Goal: Task Accomplishment & Management: Manage account settings

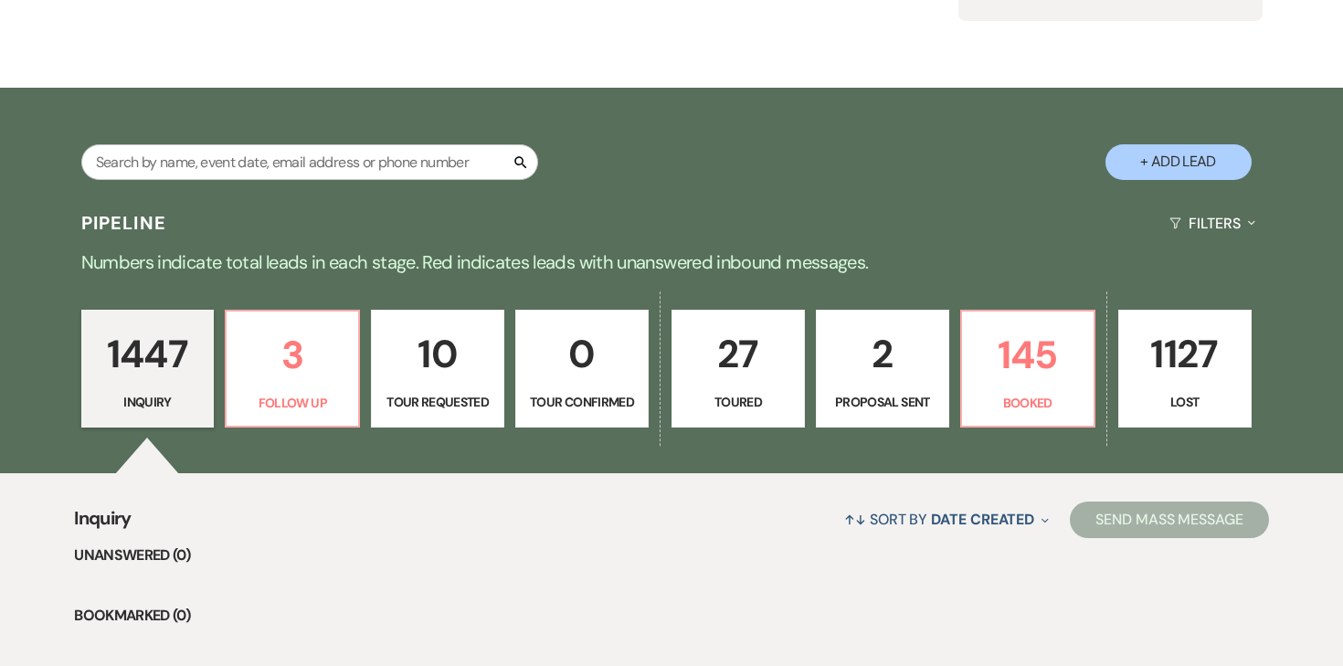
scroll to position [237, 0]
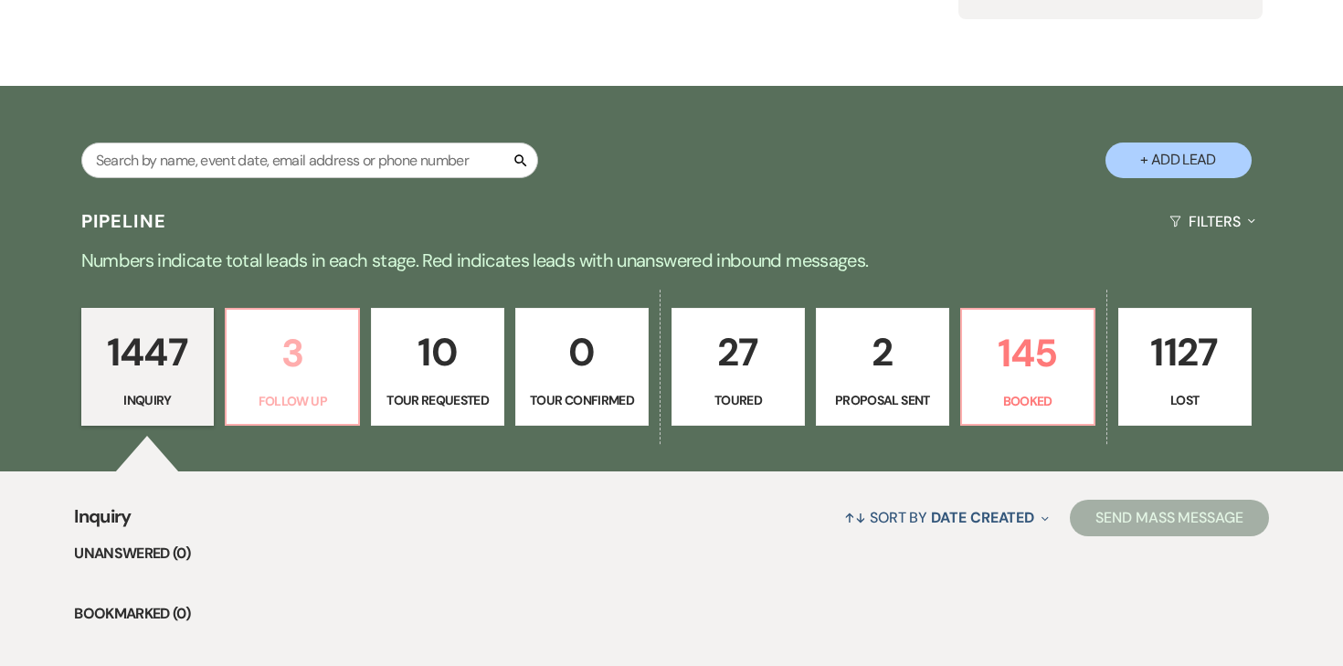
click at [287, 382] on p "3" at bounding box center [293, 353] width 110 height 61
select select "9"
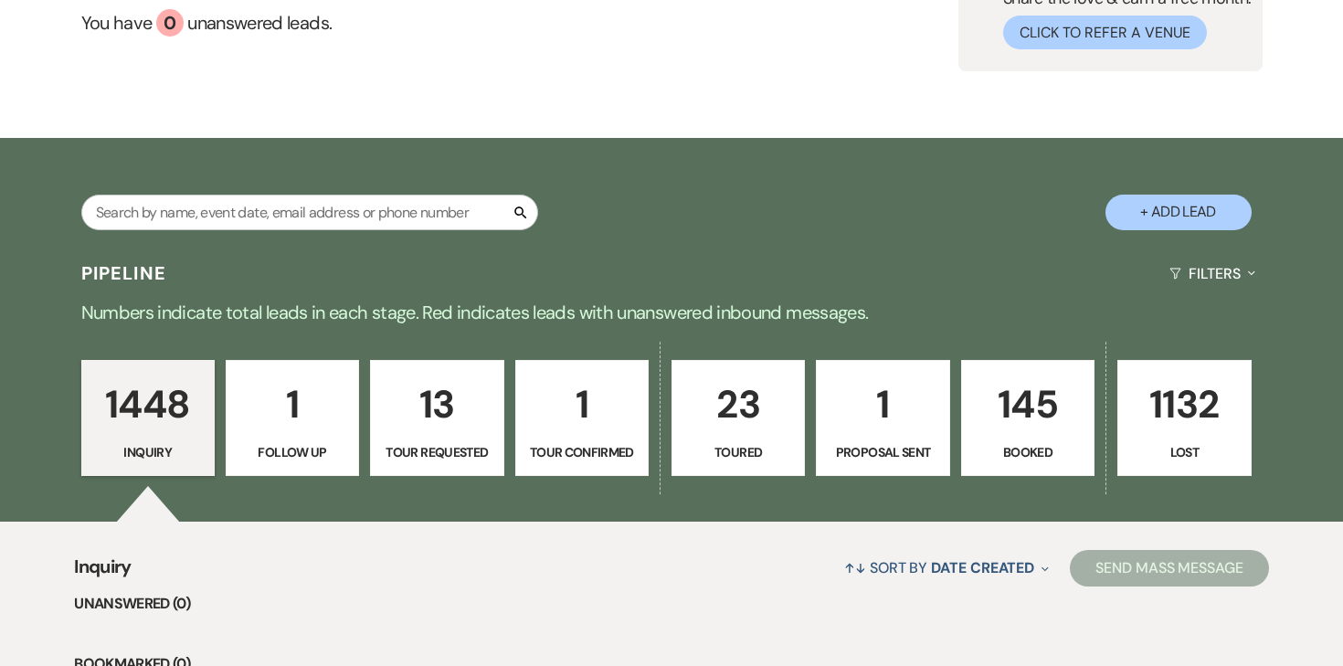
scroll to position [207, 0]
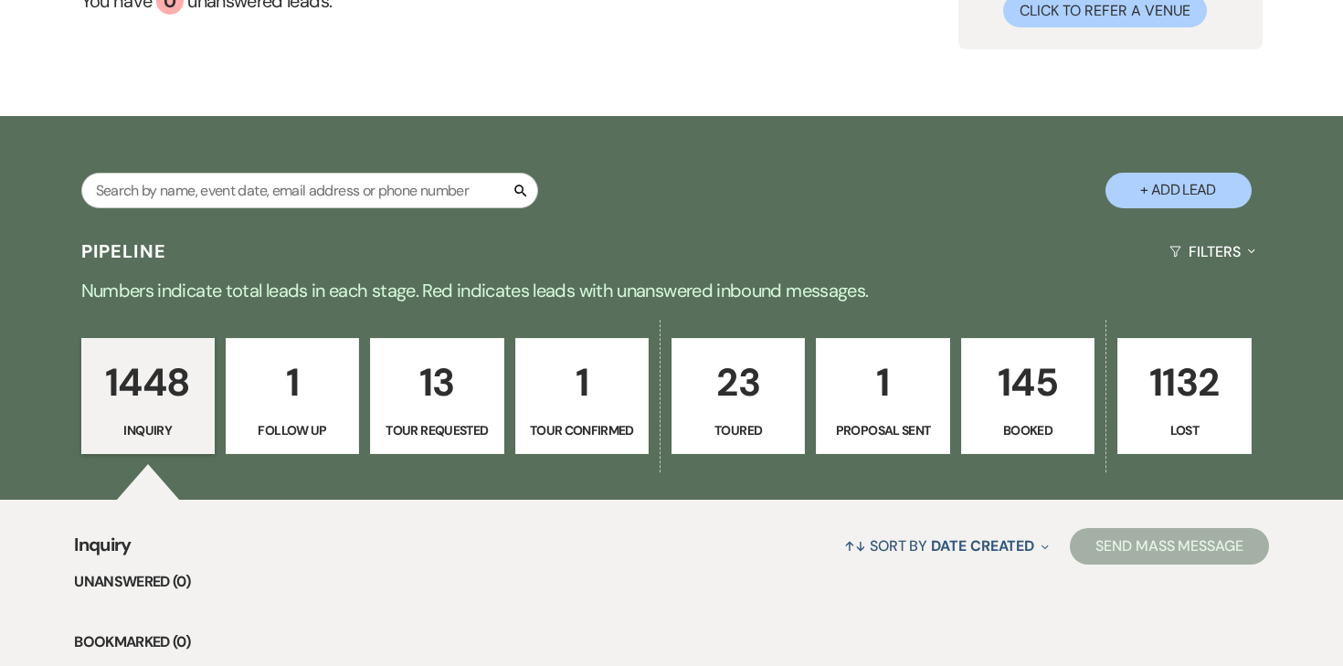
click at [1019, 389] on p "145" at bounding box center [1028, 382] width 110 height 61
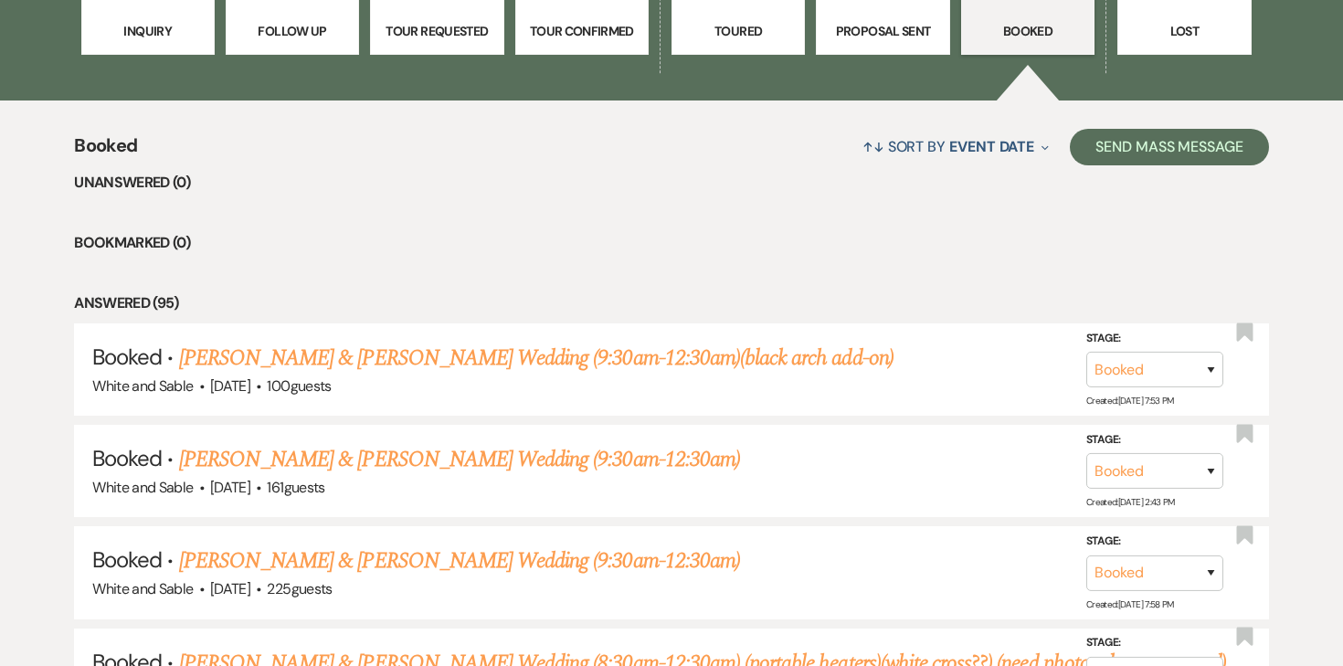
scroll to position [607, 0]
click at [386, 352] on link "[PERSON_NAME] & [PERSON_NAME] Wedding (9:30am-12:30am)(black arch add-on)" at bounding box center [536, 357] width 715 height 33
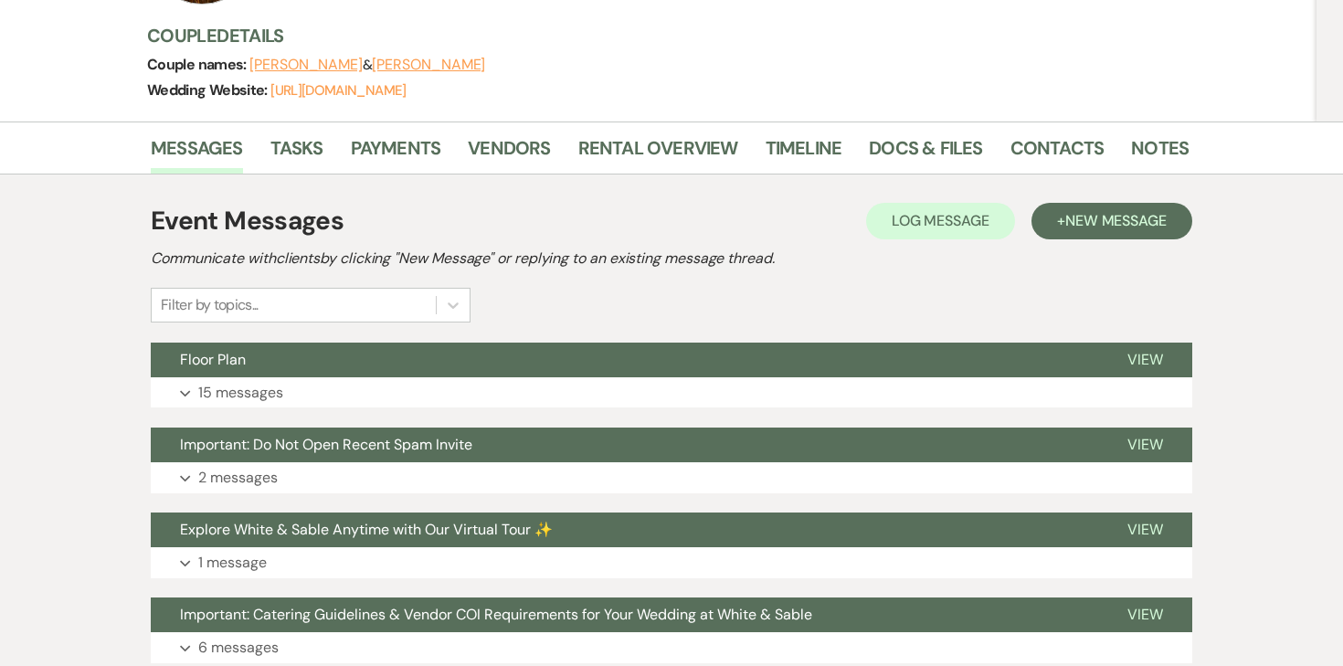
scroll to position [282, 0]
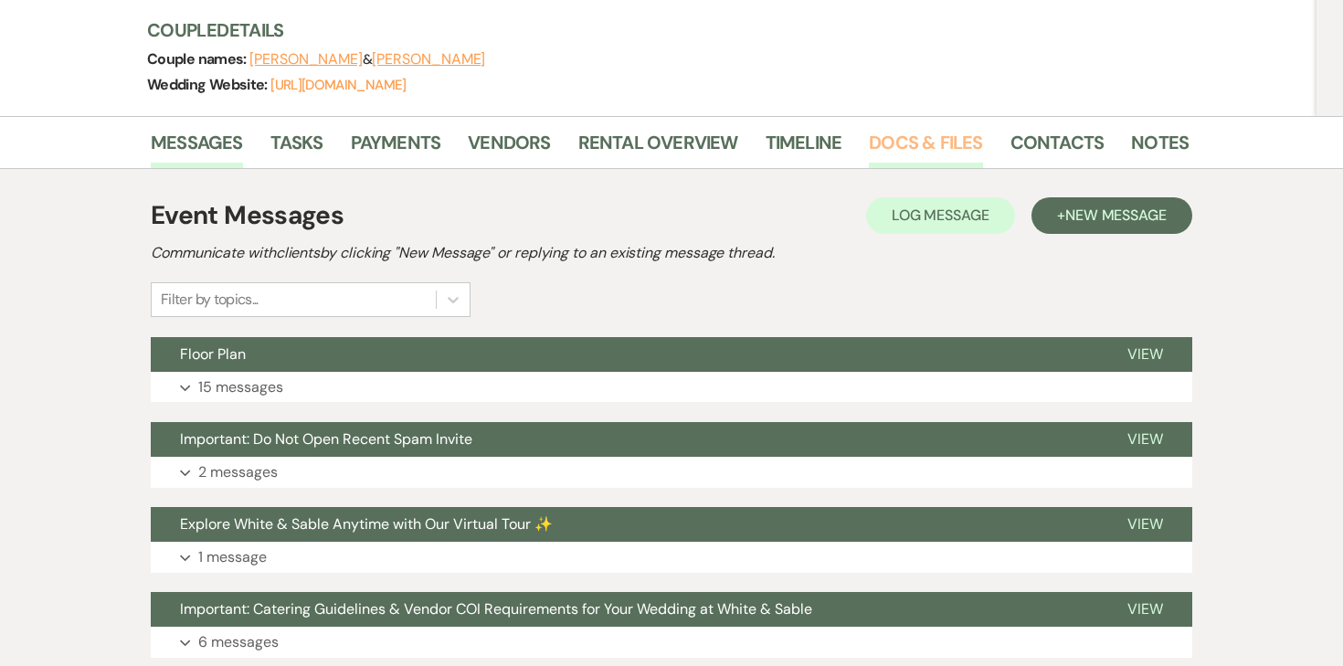
click at [956, 142] on link "Docs & Files" at bounding box center [925, 148] width 113 height 40
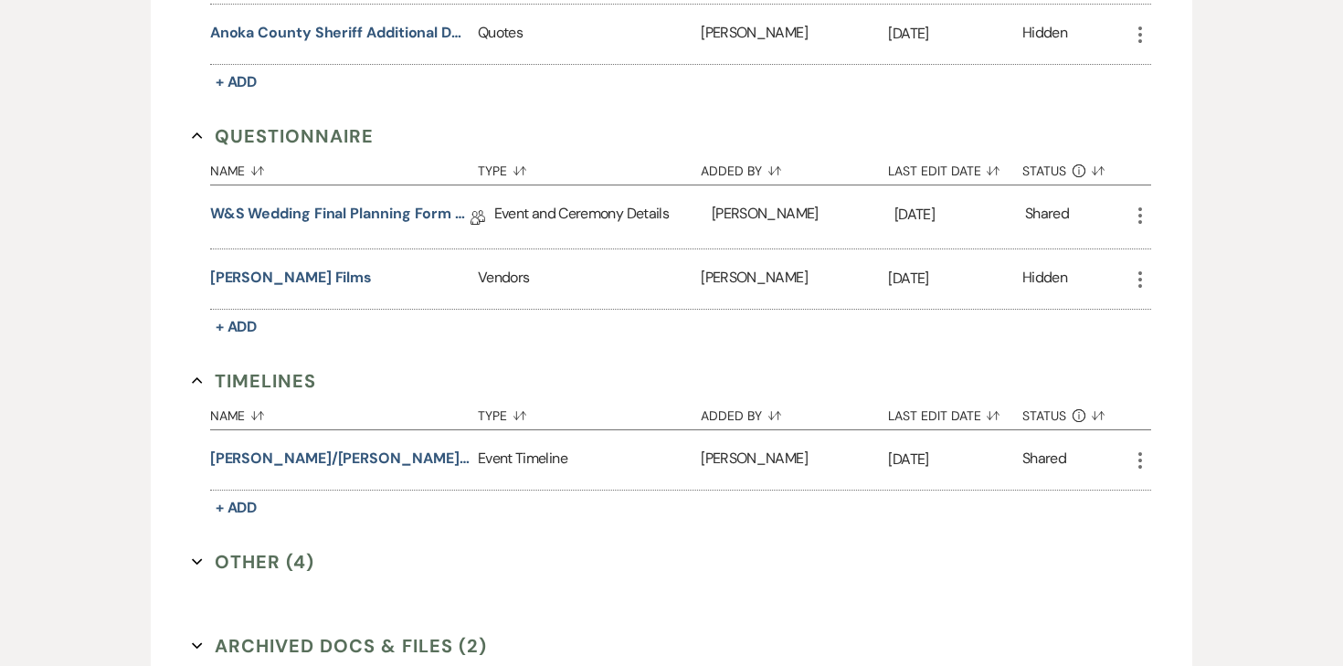
scroll to position [3906, 0]
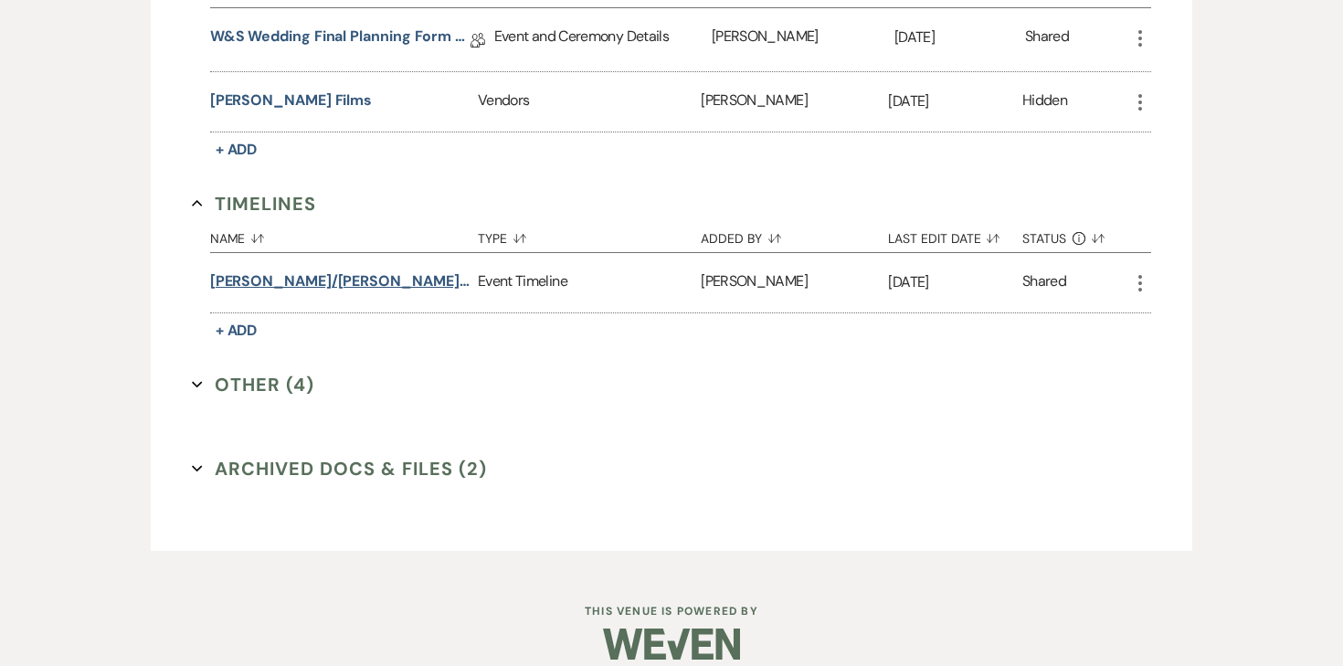
click at [366, 270] on button "[PERSON_NAME]/[PERSON_NAME] wedding timeline" at bounding box center [340, 281] width 260 height 22
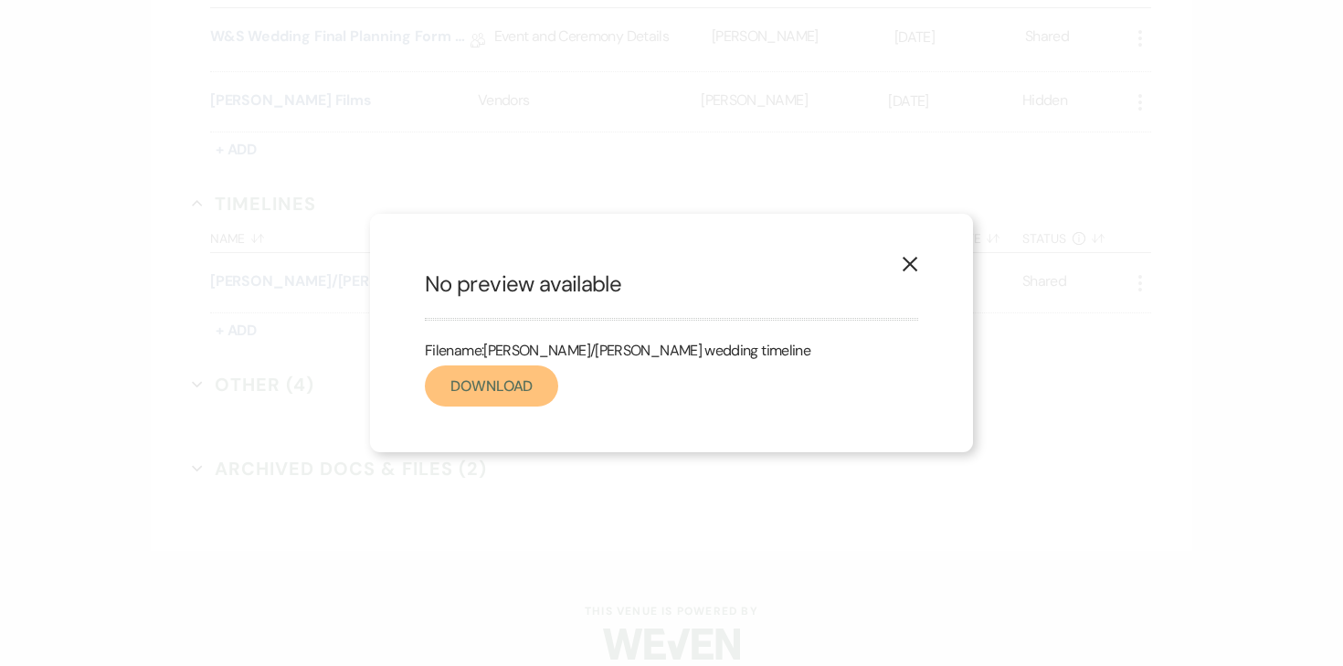
click at [476, 385] on link "Download" at bounding box center [491, 386] width 133 height 41
click at [903, 260] on icon "X" at bounding box center [910, 264] width 16 height 16
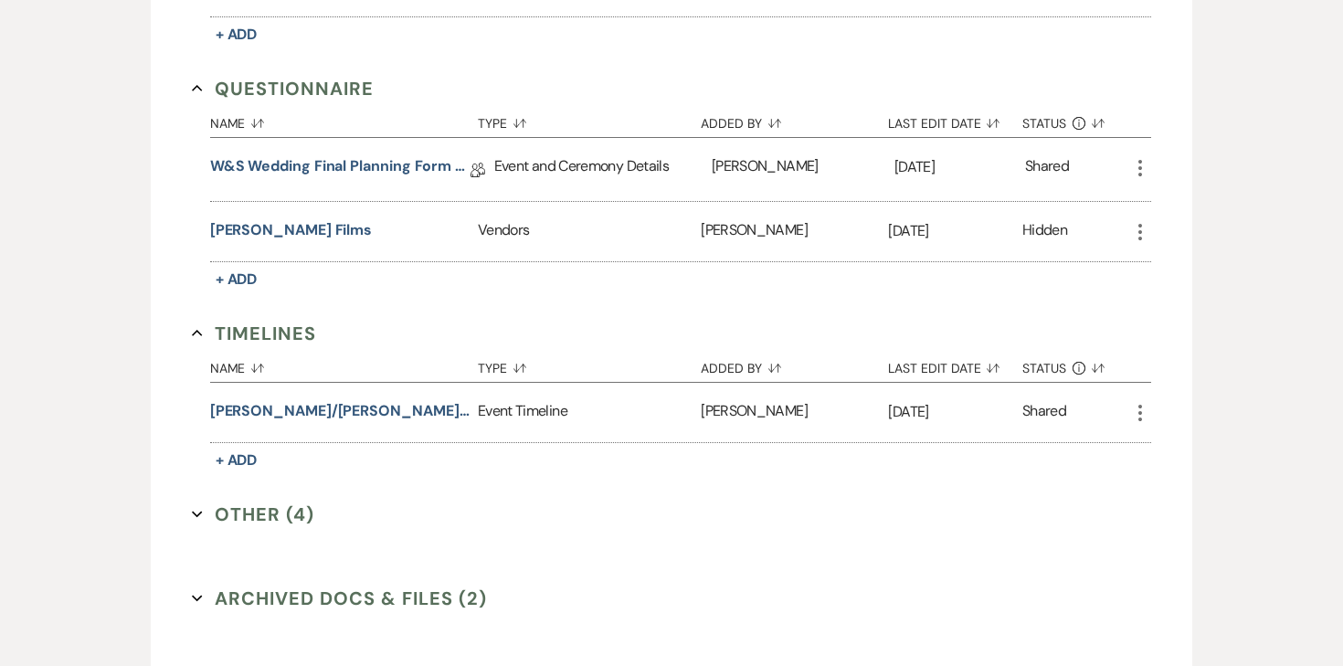
scroll to position [3777, 0]
click at [357, 154] on link "W&S Wedding Final Planning Form - [PERSON_NAME] & [PERSON_NAME]" at bounding box center [340, 168] width 260 height 28
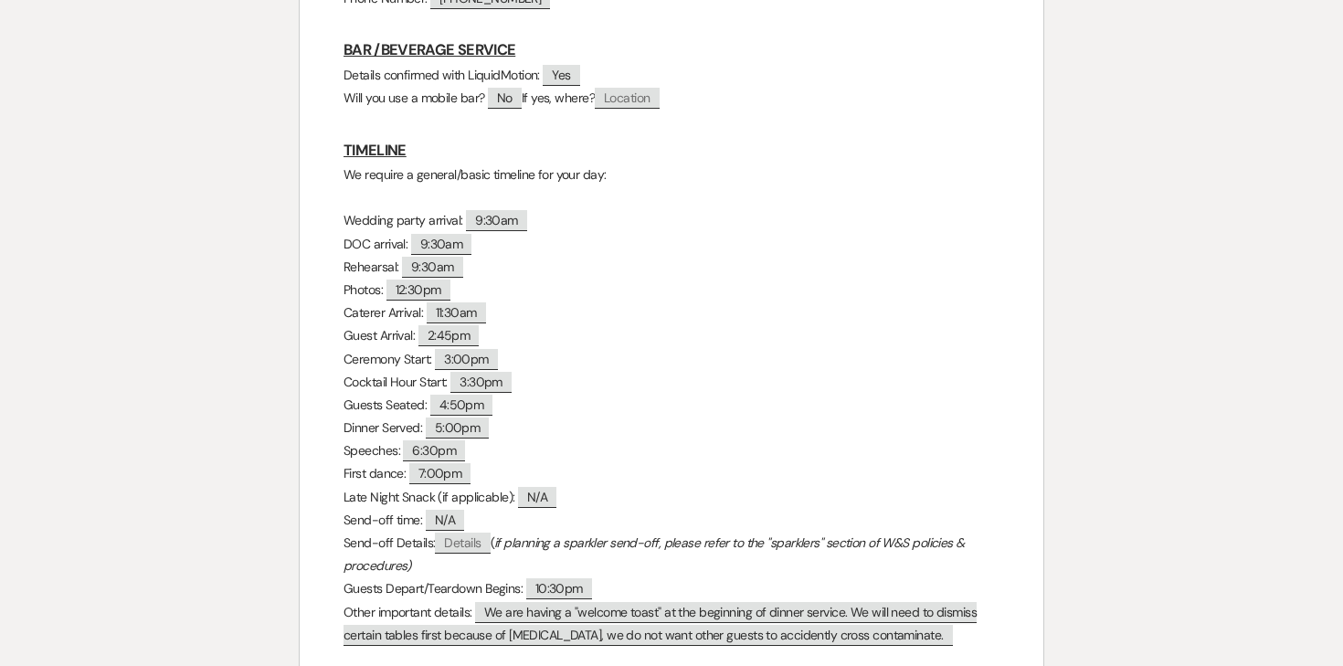
scroll to position [1491, 0]
click at [431, 186] on p "We require a general/basic timeline for your day:" at bounding box center [672, 174] width 656 height 23
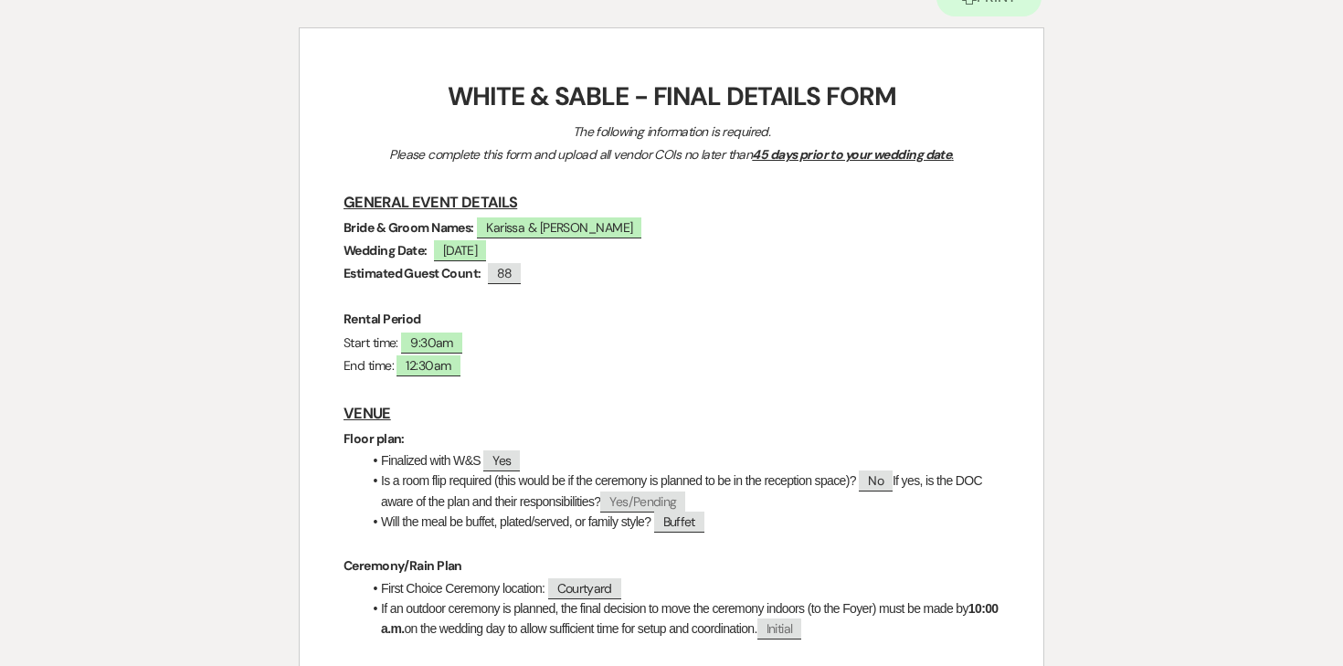
scroll to position [0, 0]
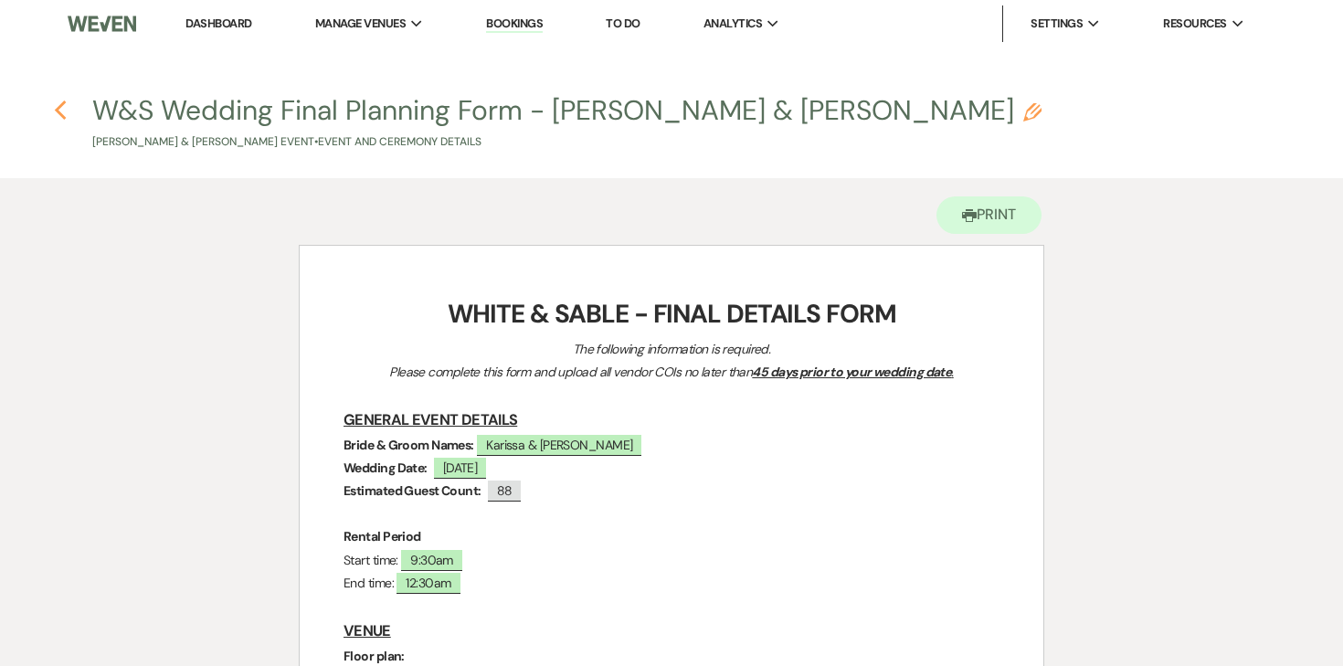
click at [57, 101] on icon "Previous" at bounding box center [61, 111] width 14 height 22
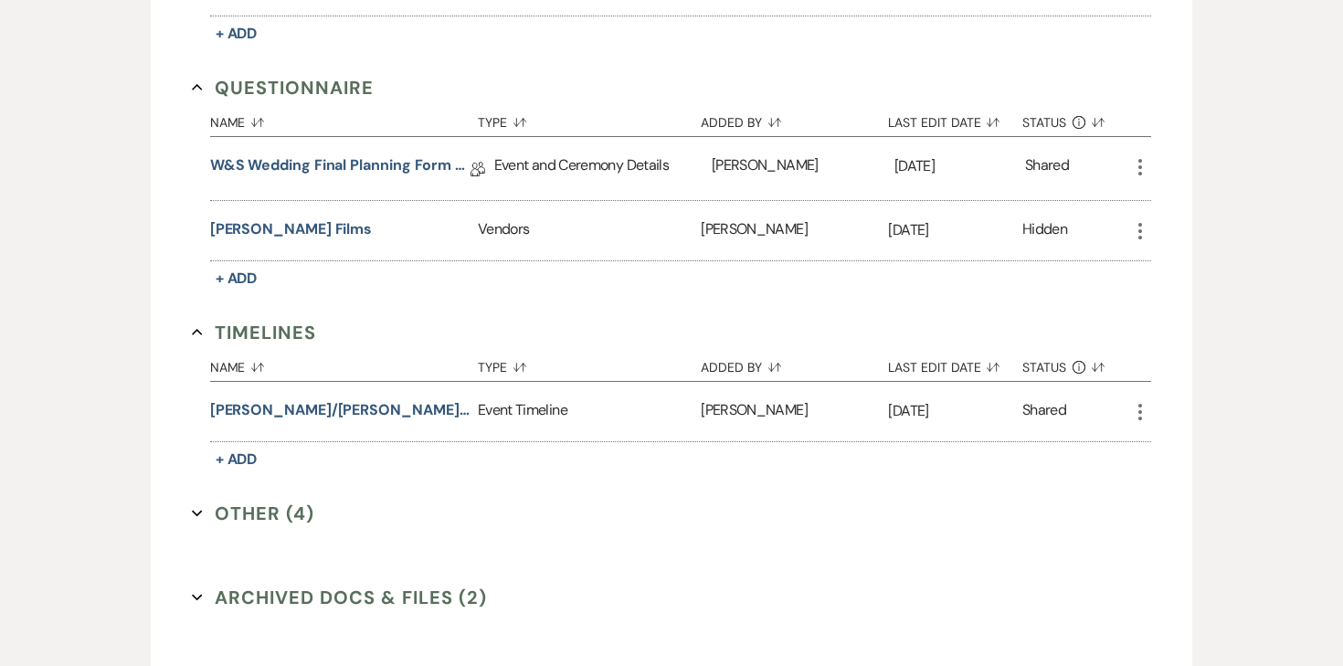
click at [1137, 156] on icon "More" at bounding box center [1140, 167] width 22 height 22
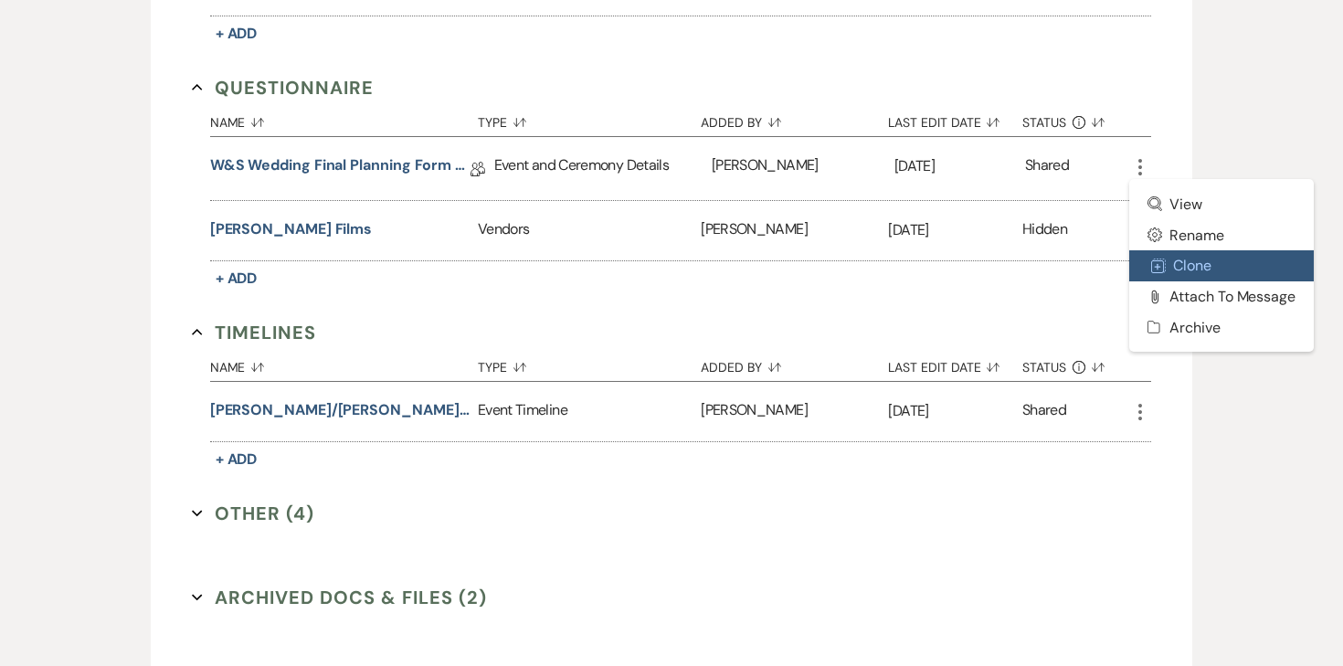
click at [1193, 250] on button "Duplicate Clone" at bounding box center [1221, 265] width 185 height 31
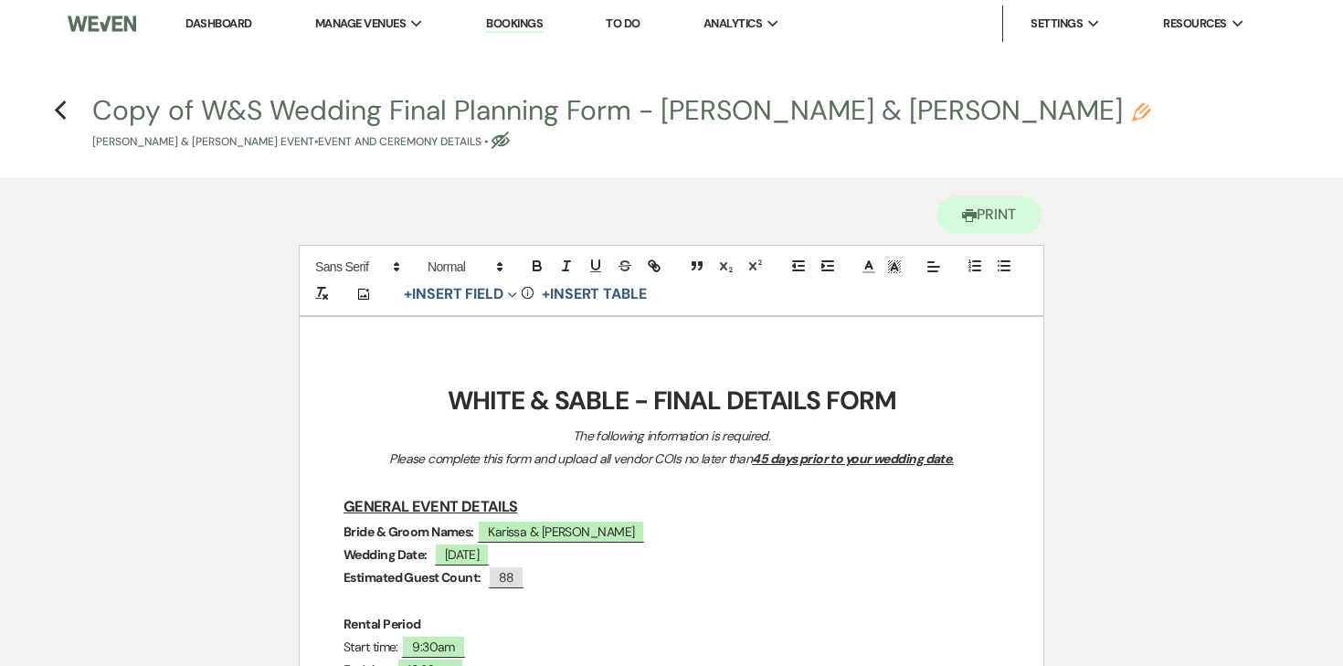
click at [1132, 106] on use "button" at bounding box center [1141, 112] width 18 height 18
select select "49"
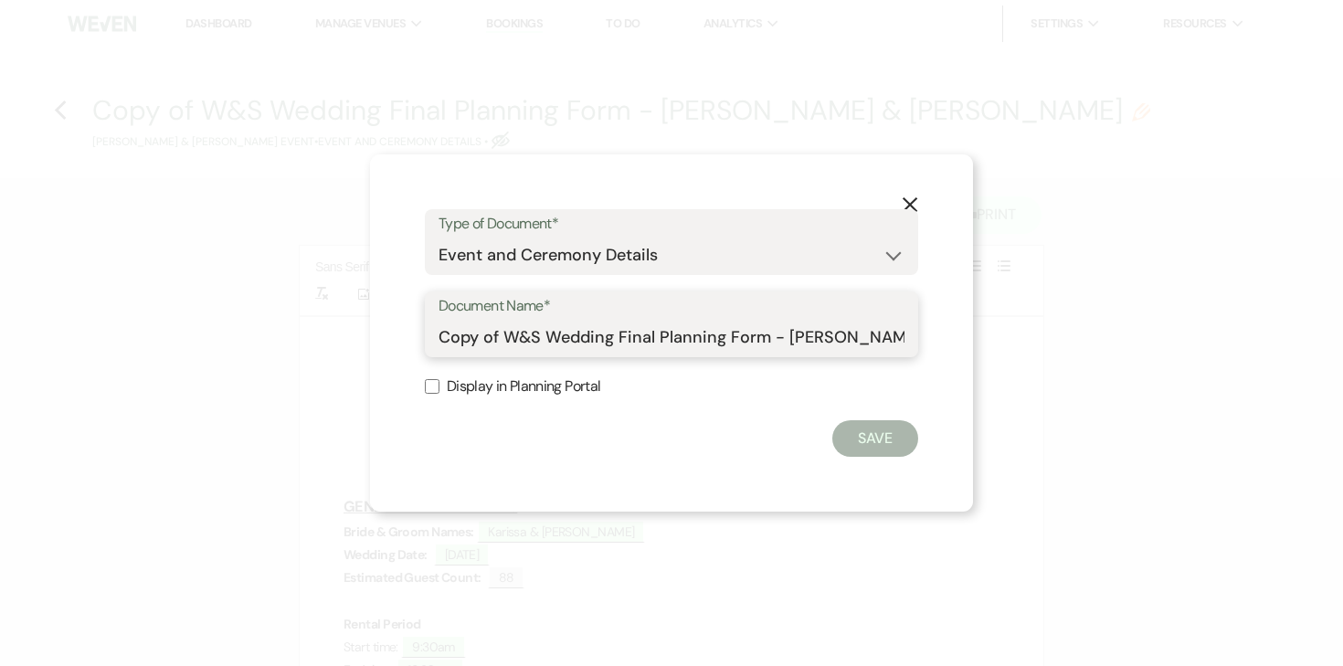
click at [597, 334] on input "Copy of W&S Wedding Final Planning Form - [PERSON_NAME] & [PERSON_NAME]" at bounding box center [672, 338] width 466 height 36
type input "[PERSON_NAME] & [PERSON_NAME] Final Details"
click at [861, 429] on button "Save" at bounding box center [875, 438] width 86 height 37
